Goal: Transaction & Acquisition: Obtain resource

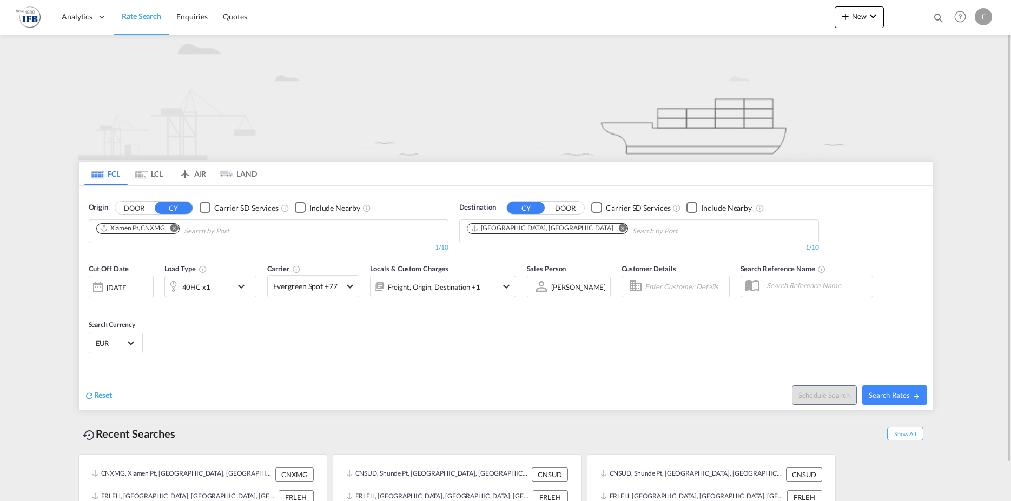
click at [175, 228] on md-icon "Remove" at bounding box center [174, 228] width 8 height 8
click at [147, 240] on input "Chips input." at bounding box center [147, 231] width 103 height 17
click at [152, 230] on input "Chips input." at bounding box center [147, 231] width 103 height 17
type input "[GEOGRAPHIC_DATA]"
click at [132, 250] on div "Shanghai [GEOGRAPHIC_DATA] CNSHA" at bounding box center [179, 256] width 205 height 32
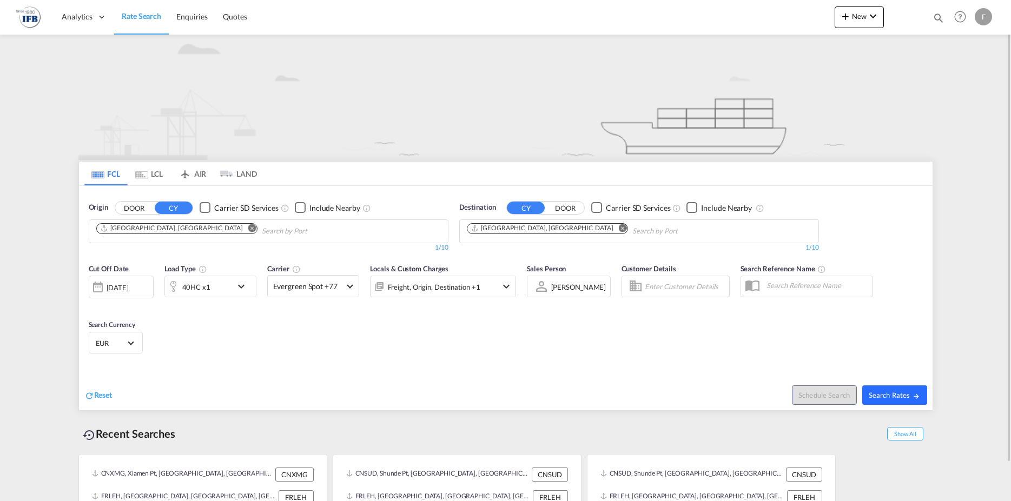
click at [888, 394] on span "Search Rates" at bounding box center [894, 395] width 52 height 9
type input "CNSHA to FRLEH / [DATE]"
